Goal: Obtain resource: Obtain resource

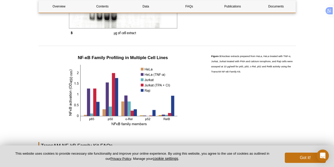
scroll to position [594, 0]
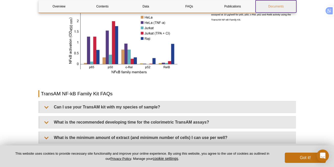
click at [277, 7] on link "Documents" at bounding box center [275, 6] width 41 height 12
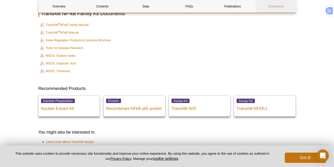
scroll to position [1185, 0]
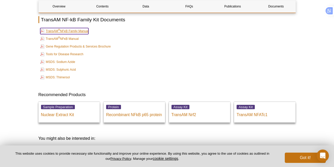
click at [73, 31] on link "TransAM ® NFκB Family Manual" at bounding box center [64, 31] width 48 height 6
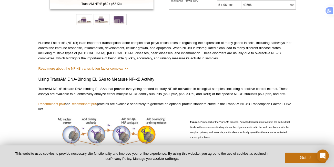
scroll to position [0, 0]
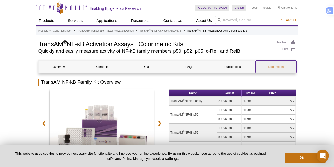
click at [275, 68] on link "Documents" at bounding box center [275, 66] width 41 height 12
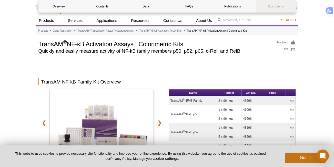
scroll to position [1021, 0]
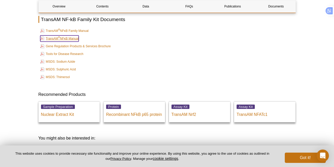
click at [78, 38] on link "TransAM ® NFκB Manual" at bounding box center [59, 38] width 38 height 6
